Goal: Task Accomplishment & Management: Manage account settings

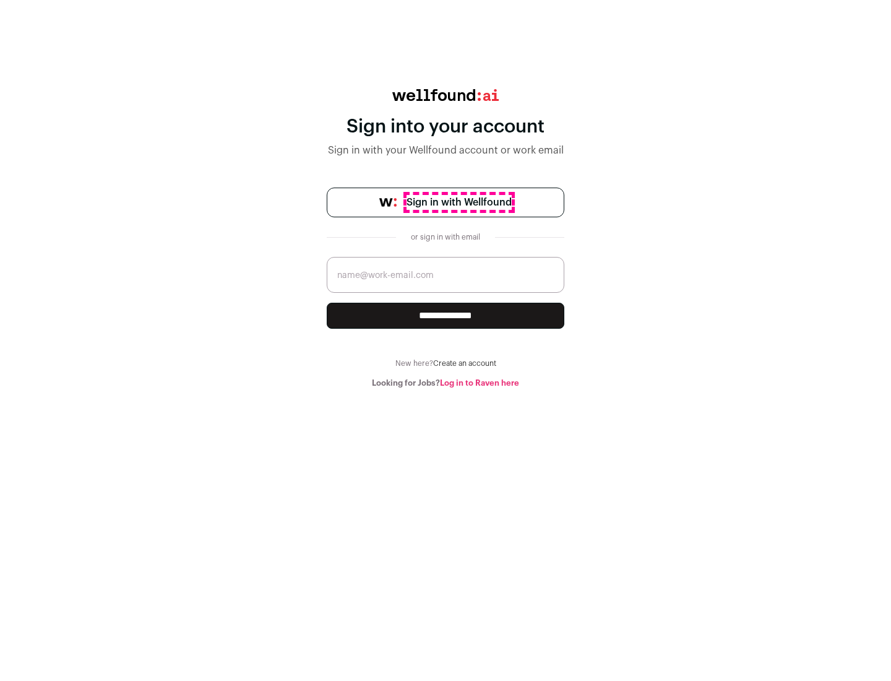
click at [459, 202] on span "Sign in with Wellfound" at bounding box center [459, 202] width 105 height 15
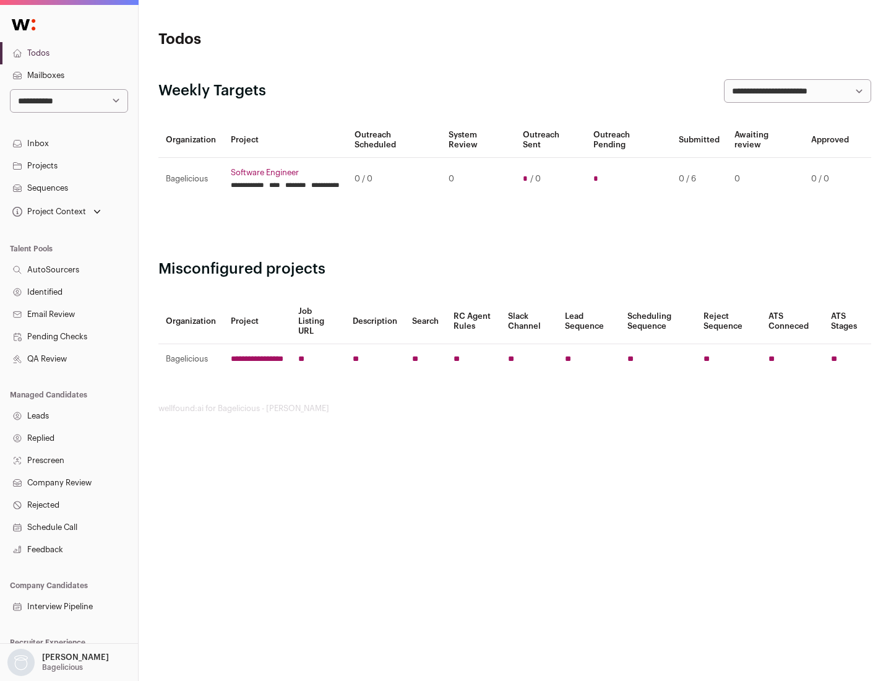
click at [69, 165] on link "Projects" at bounding box center [69, 166] width 138 height 22
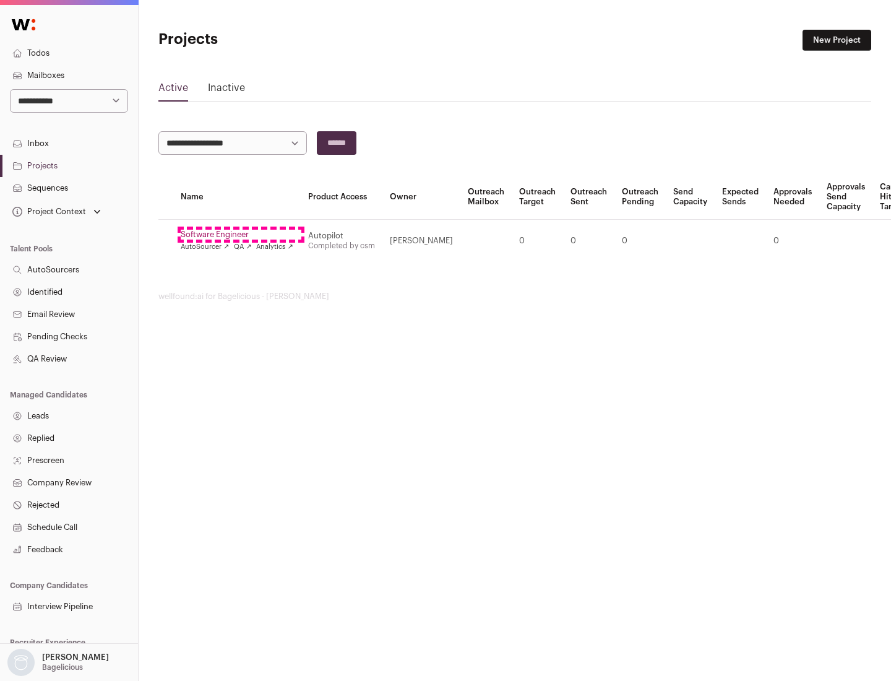
click at [241, 235] on link "Software Engineer" at bounding box center [237, 235] width 113 height 10
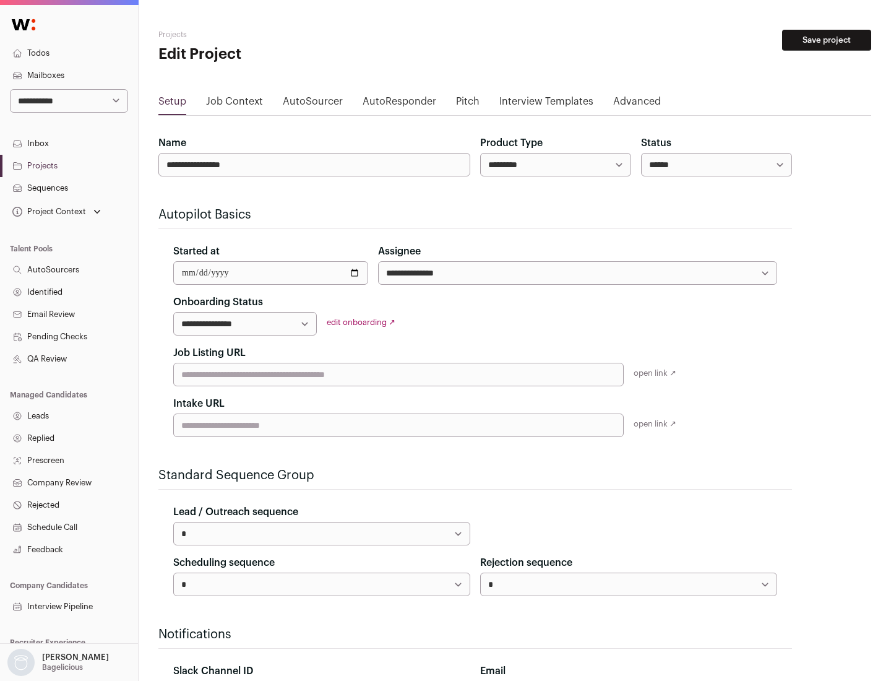
click at [827, 40] on button "Save project" at bounding box center [826, 40] width 89 height 21
